Goal: Task Accomplishment & Management: Use online tool/utility

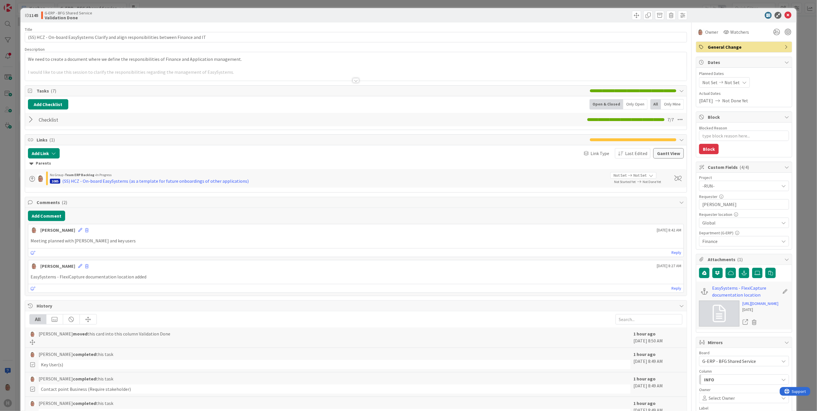
type textarea "x"
drag, startPoint x: 125, startPoint y: 36, endPoint x: 203, endPoint y: 38, distance: 78.1
click at [203, 38] on input "(SS) HCZ - On-board EasySystems Clarify and align responsibilities between Fina…" at bounding box center [356, 37] width 662 height 10
click at [742, 274] on icon "button" at bounding box center [744, 273] width 5 height 5
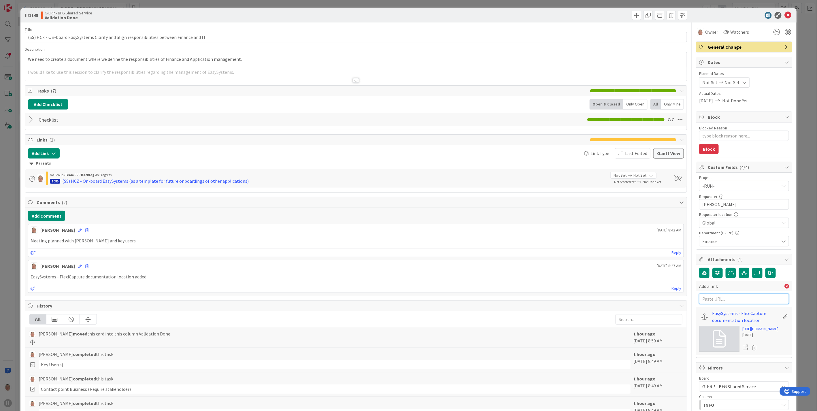
click at [737, 299] on input "text" at bounding box center [744, 299] width 90 height 10
paste input "[URL][DOMAIN_NAME]"
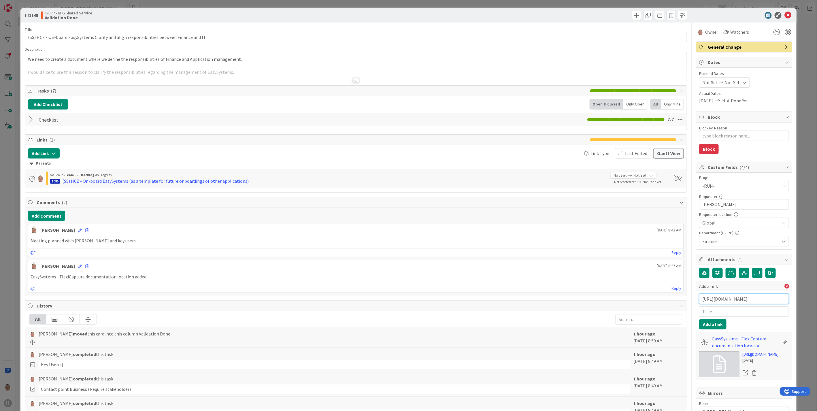
scroll to position [0, 406]
type input "[URL][DOMAIN_NAME]"
click at [730, 311] on input "text" at bounding box center [744, 311] width 90 height 10
drag, startPoint x: 203, startPoint y: 36, endPoint x: 125, endPoint y: 33, distance: 77.3
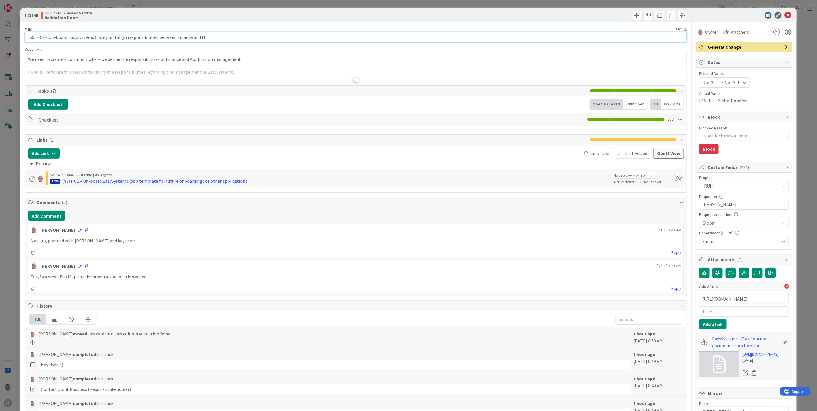
click at [125, 33] on input "(SS) HCZ - On-board EasySystems Clarify and align responsibilities between Fina…" at bounding box center [356, 37] width 662 height 10
click at [713, 313] on input "text" at bounding box center [744, 311] width 90 height 10
paste input "responsibilities between Finance and IT"
type input "Agreed responsibilities between Finance and IT"
click at [708, 324] on button "Add a link" at bounding box center [712, 324] width 27 height 10
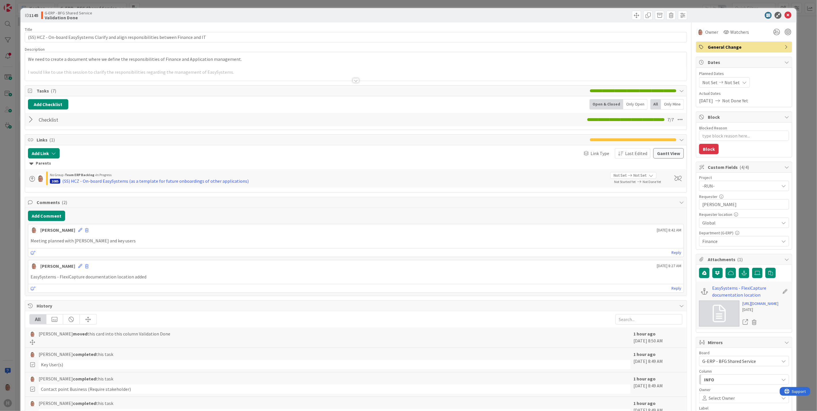
type textarea "x"
